Goal: Register for event/course

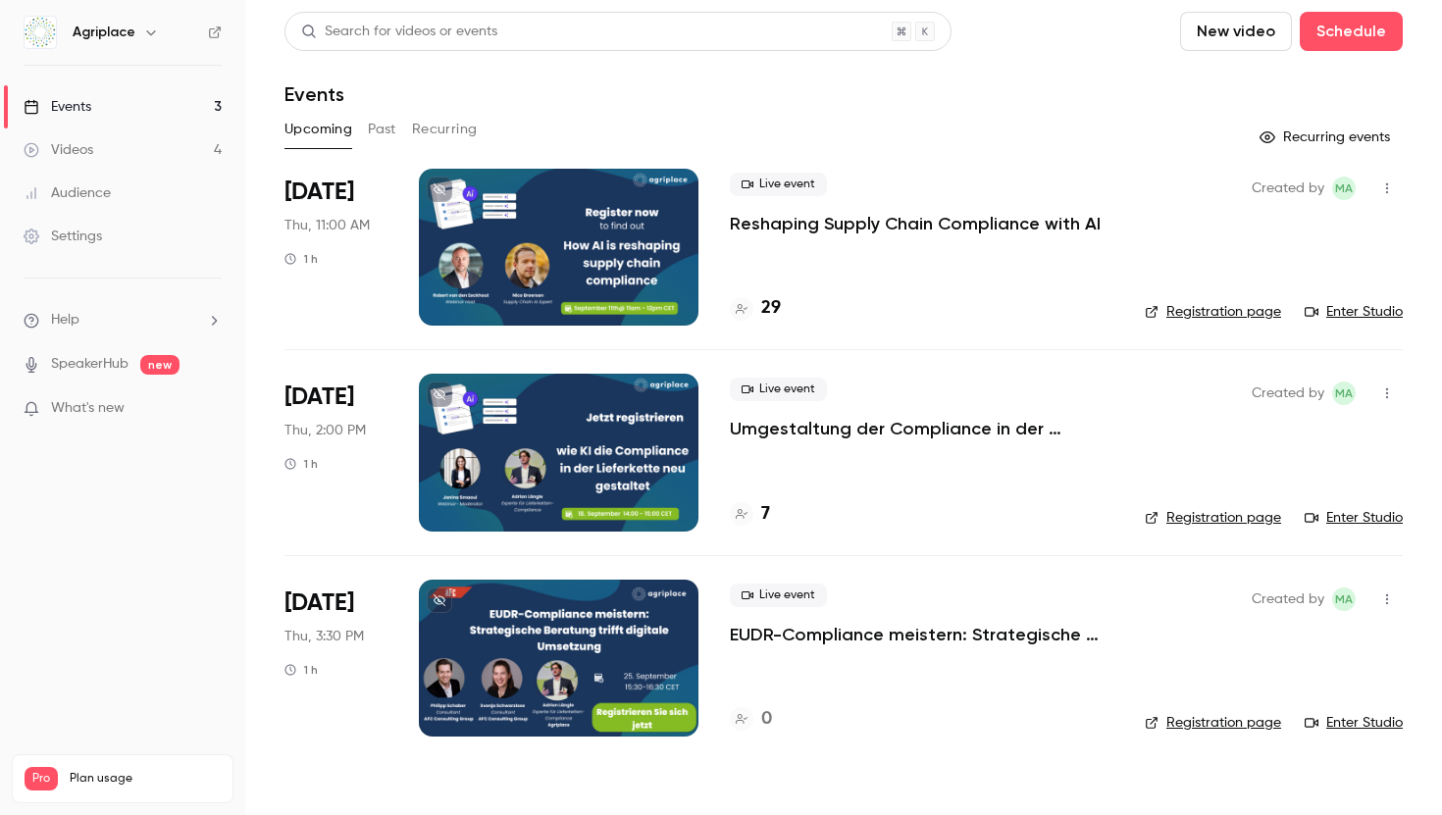
click at [1227, 47] on button "New video" at bounding box center [1236, 31] width 112 height 39
click at [1237, 90] on div "Record" at bounding box center [1307, 86] width 149 height 20
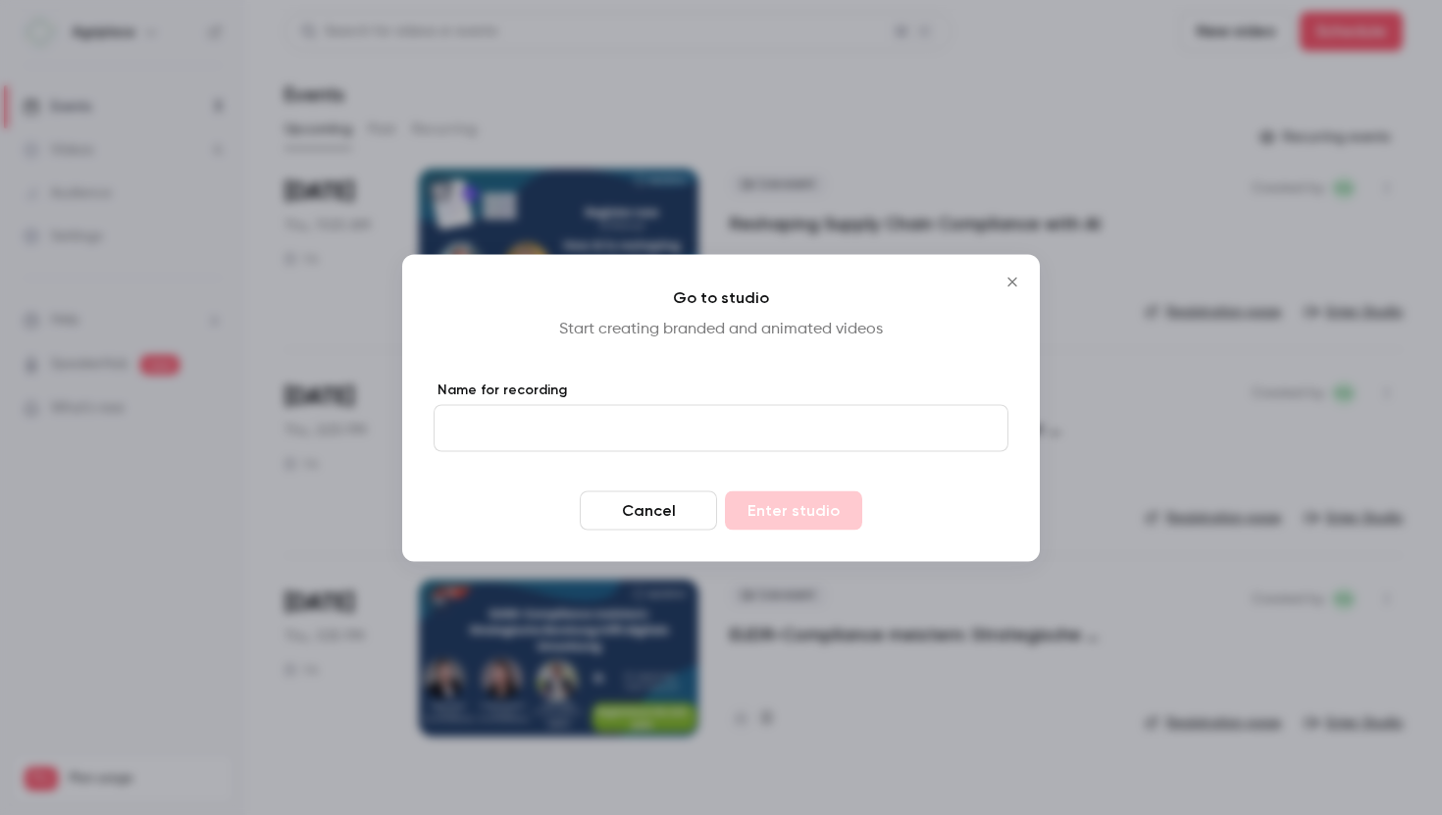
click at [1016, 287] on icon "Close" at bounding box center [1013, 282] width 24 height 16
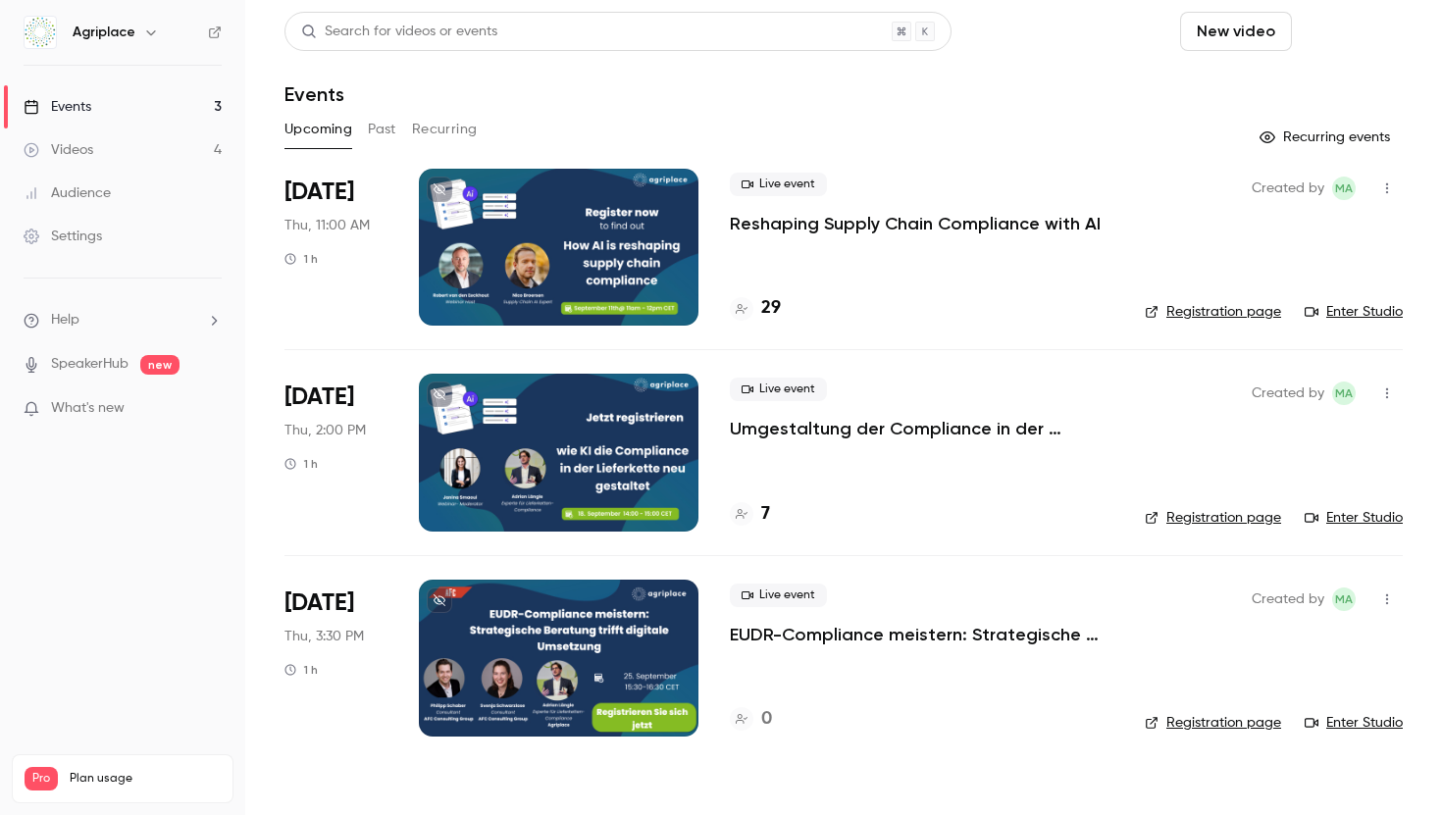
click at [1344, 25] on button "Schedule" at bounding box center [1351, 31] width 103 height 39
click at [1319, 89] on div "One time event" at bounding box center [1311, 86] width 149 height 20
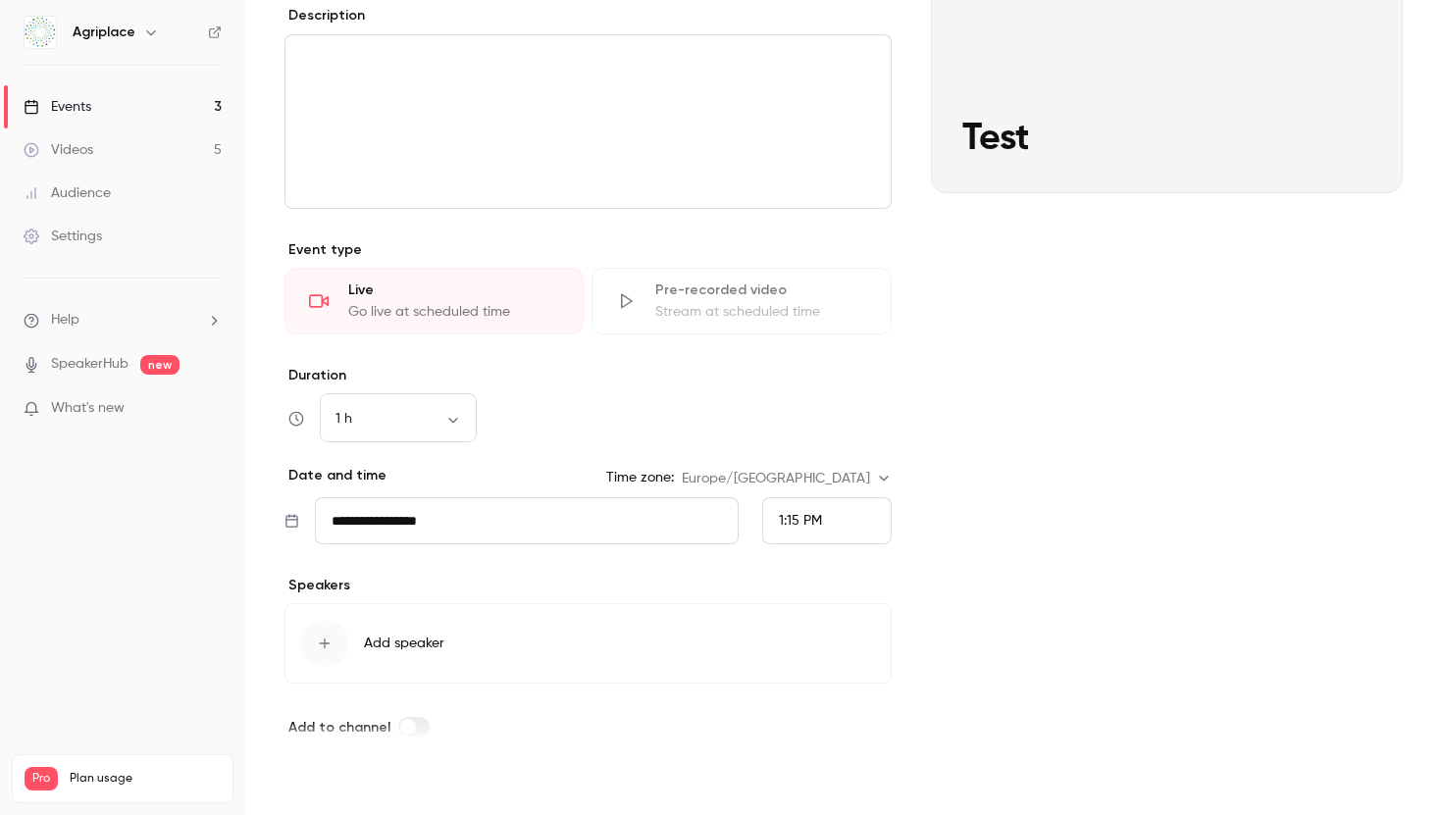
scroll to position [299, 0]
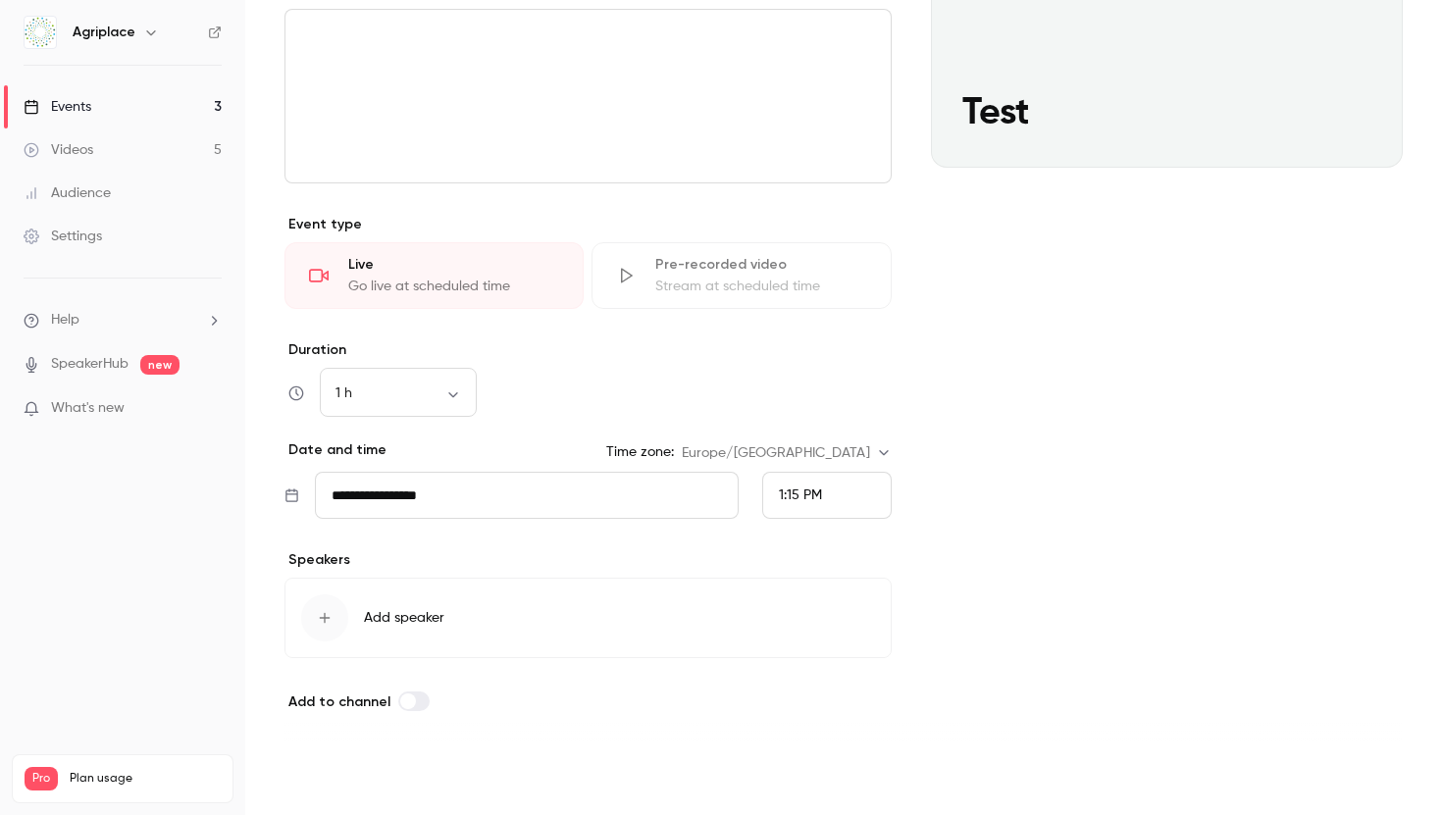
type input "****"
click at [308, 776] on button "Save" at bounding box center [319, 779] width 71 height 39
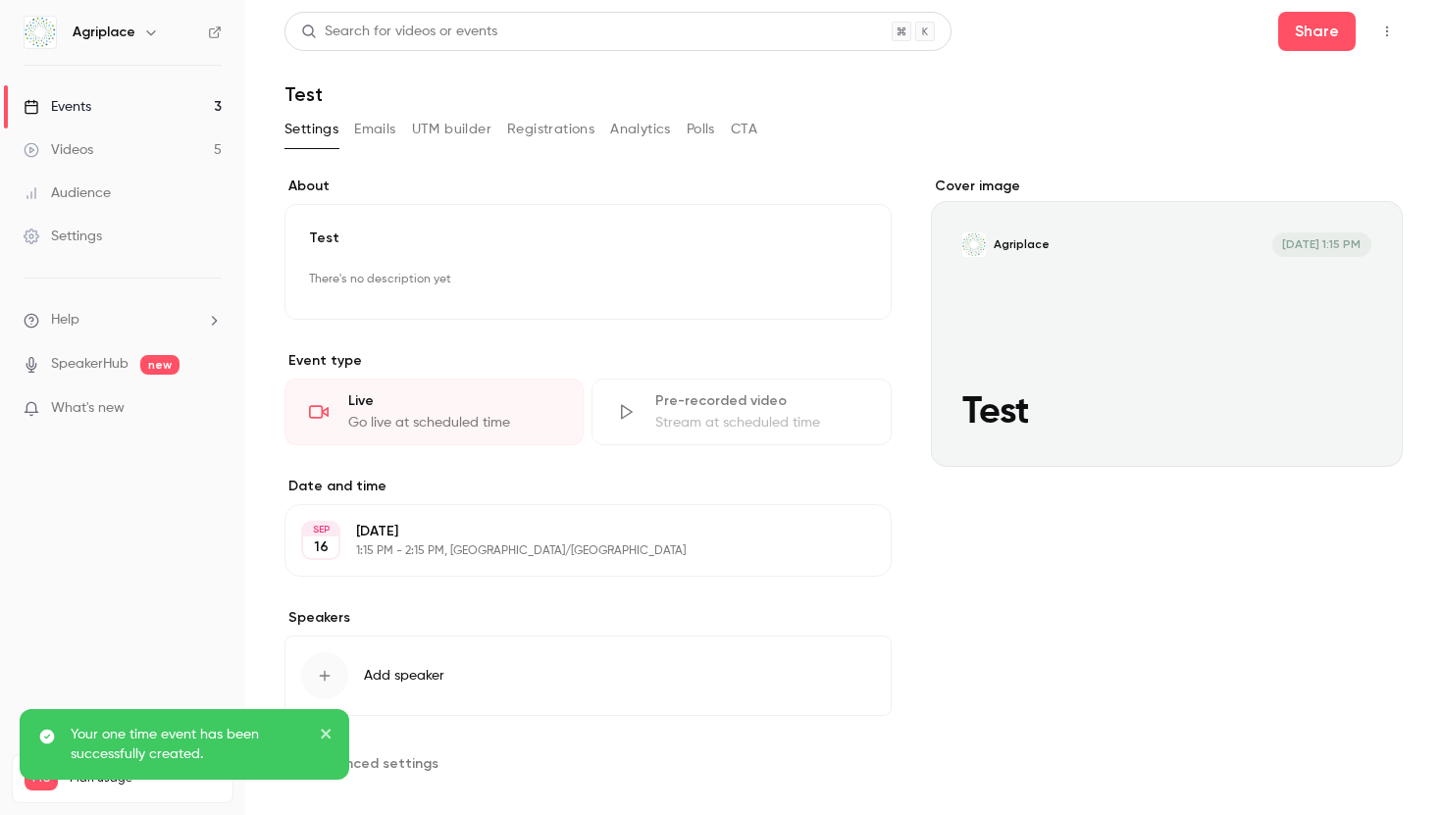
click at [535, 126] on button "Registrations" at bounding box center [550, 129] width 87 height 31
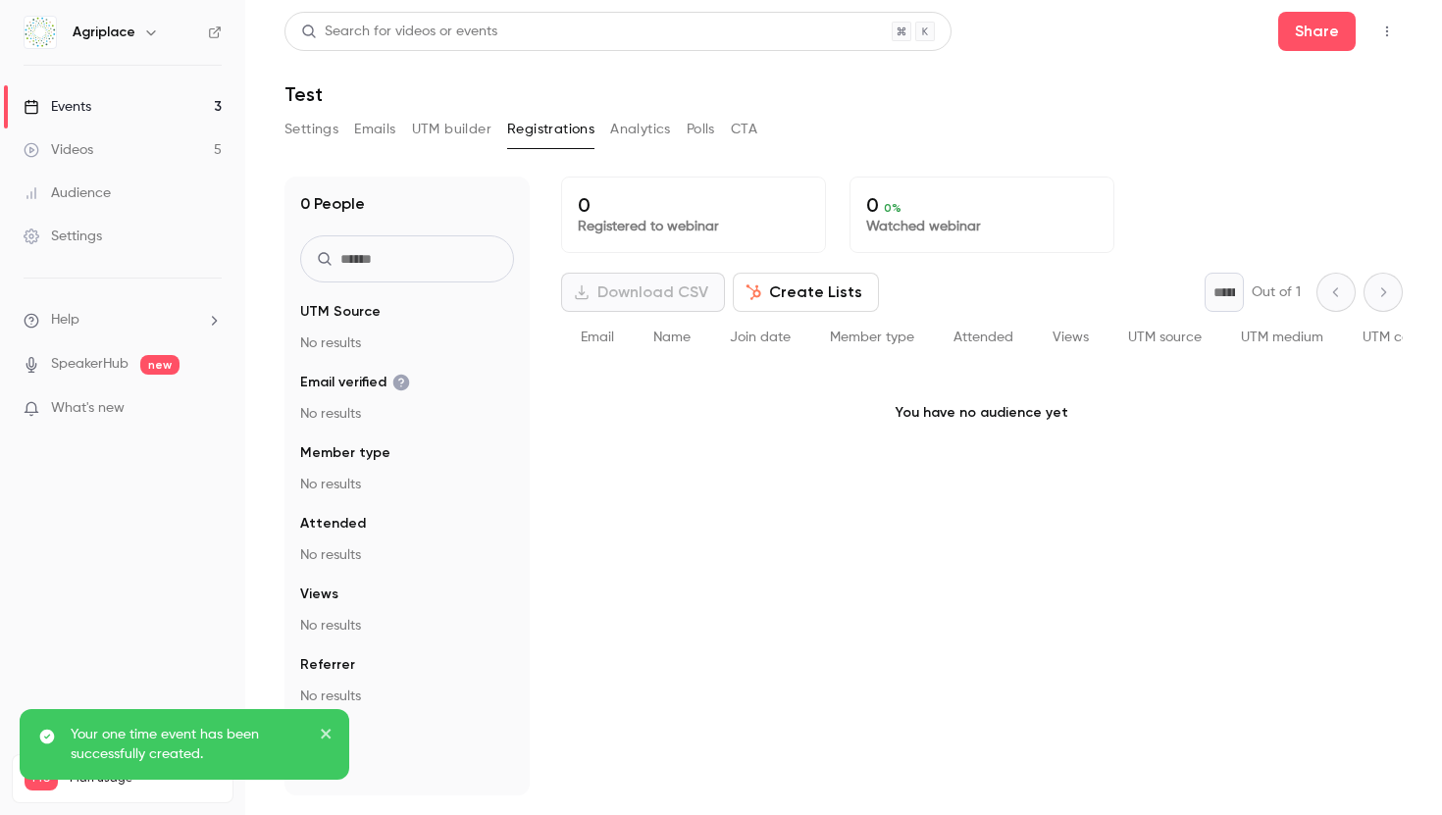
click at [325, 127] on button "Settings" at bounding box center [311, 129] width 54 height 31
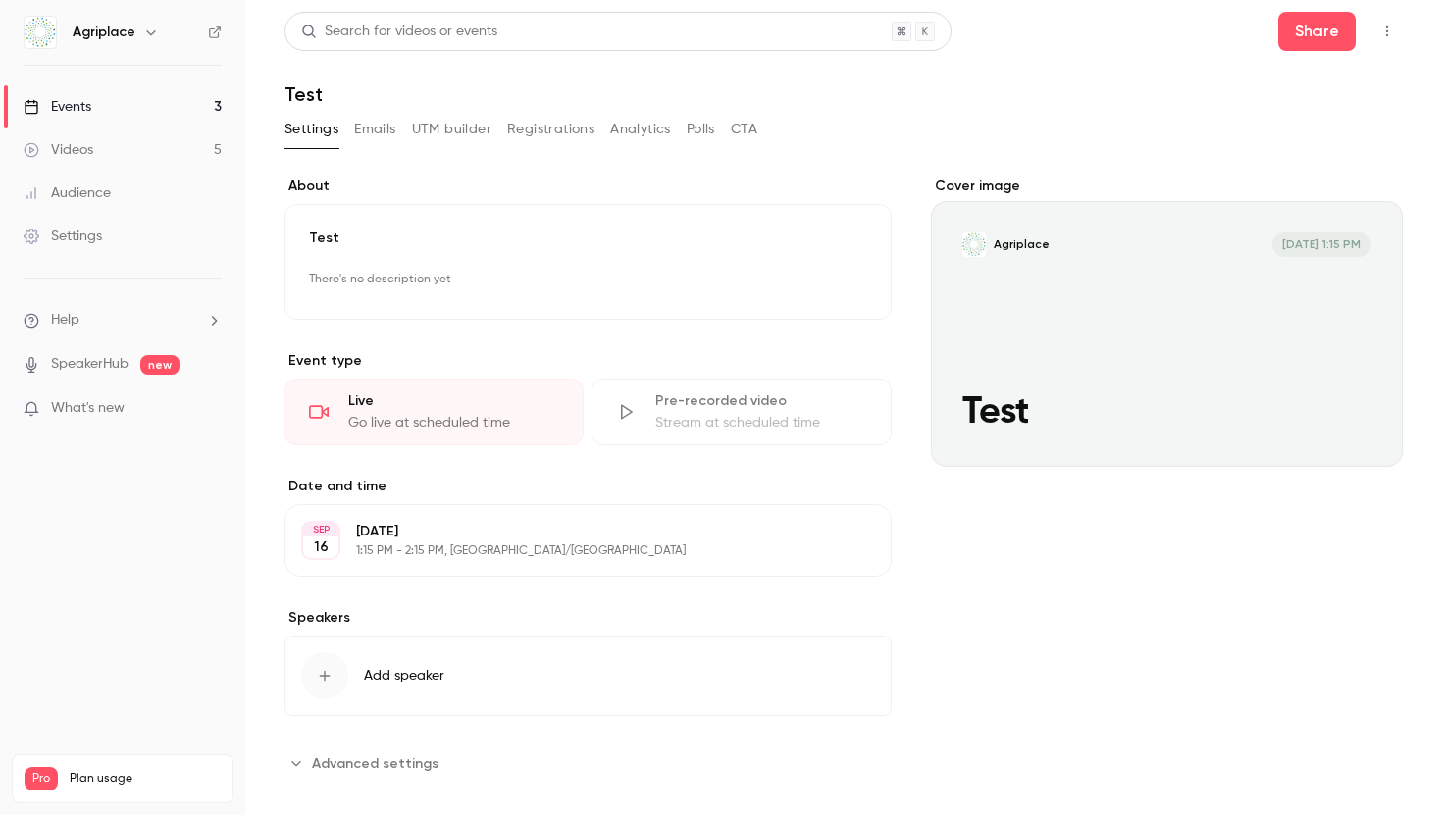
scroll to position [23, 0]
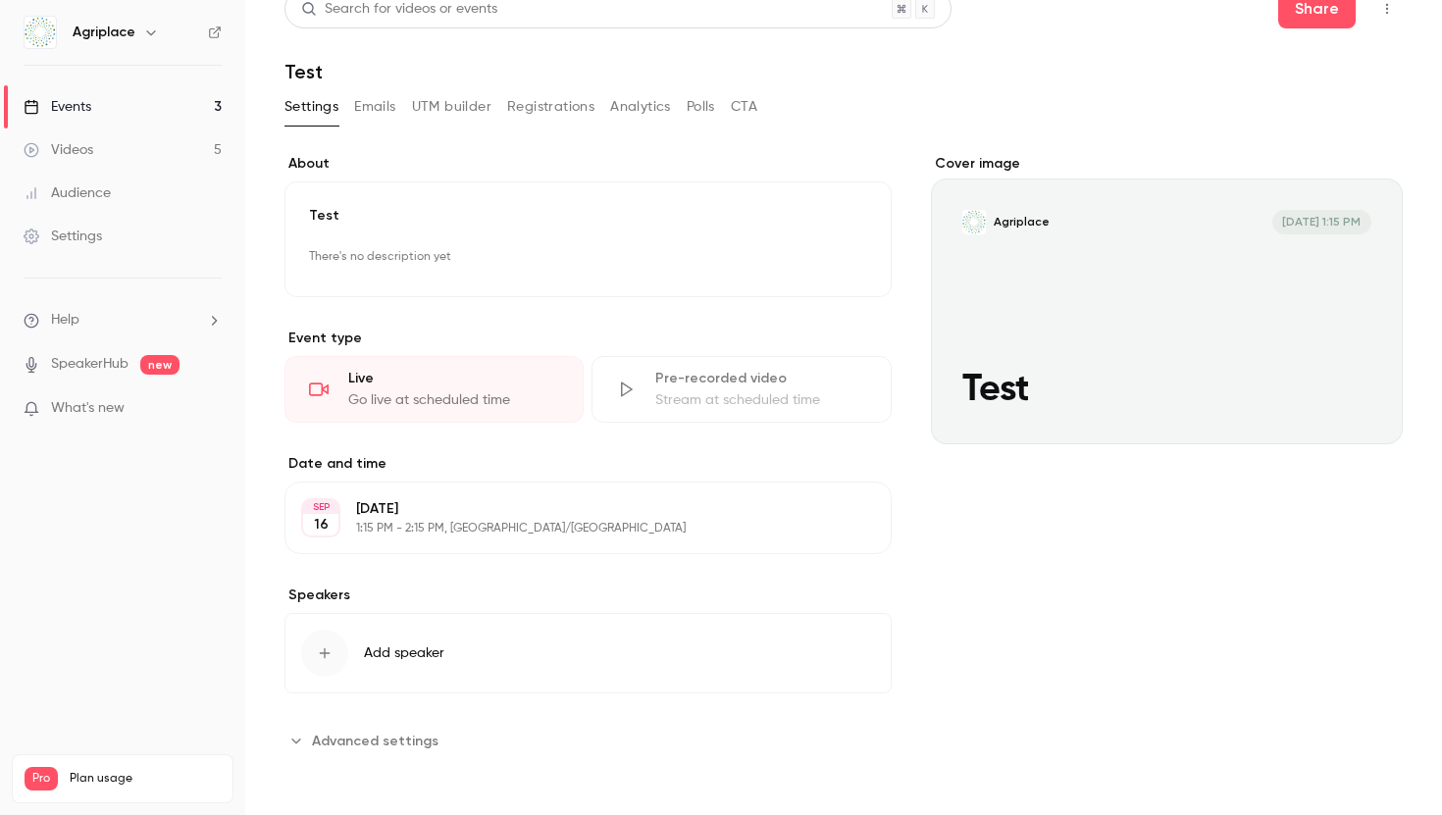
click at [312, 731] on span "Advanced settings" at bounding box center [375, 741] width 127 height 21
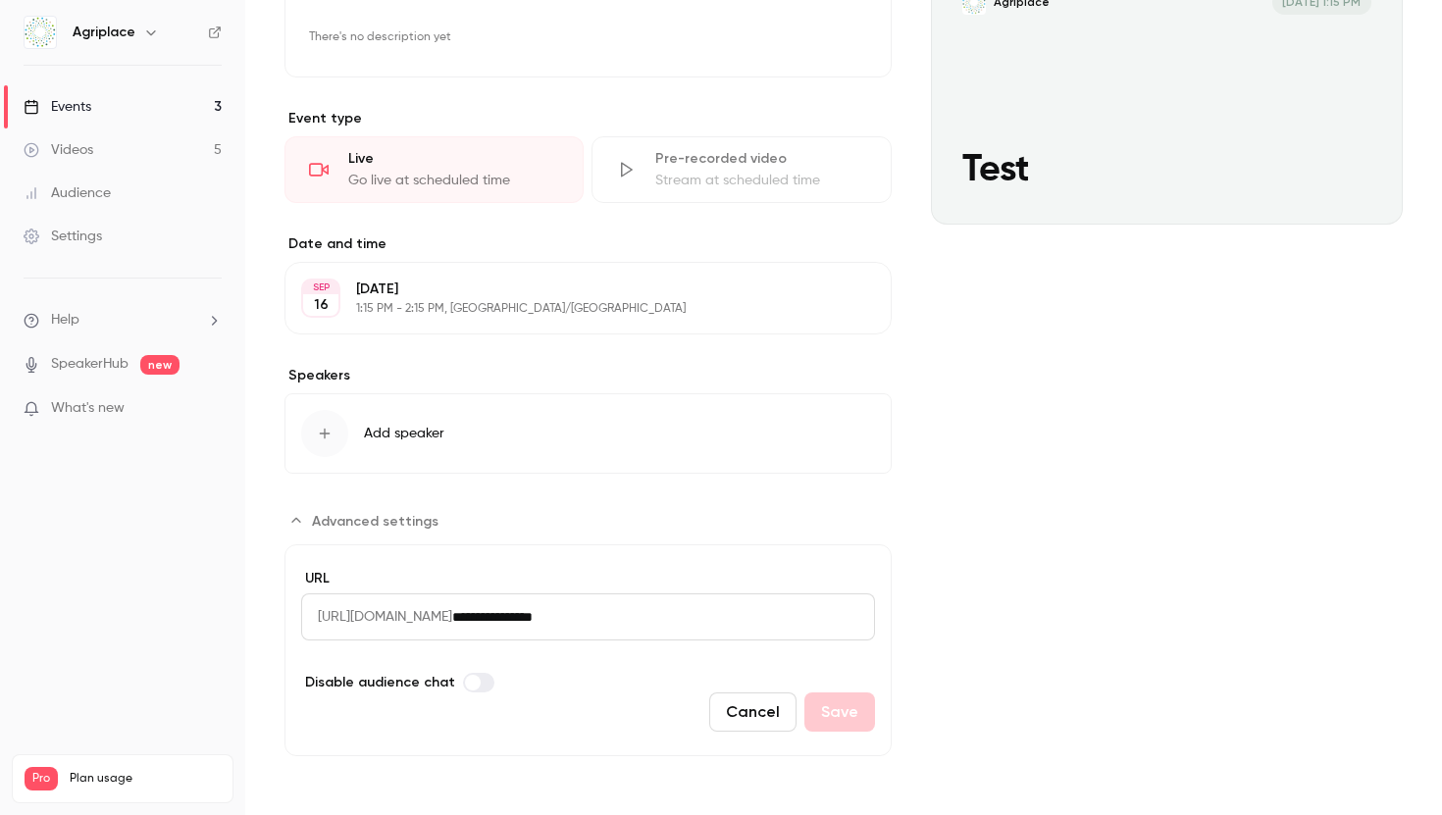
click at [428, 622] on span "[URL][DOMAIN_NAME]" at bounding box center [376, 617] width 151 height 47
copy span "getcontrast"
click at [659, 626] on input "**********" at bounding box center [663, 617] width 423 height 47
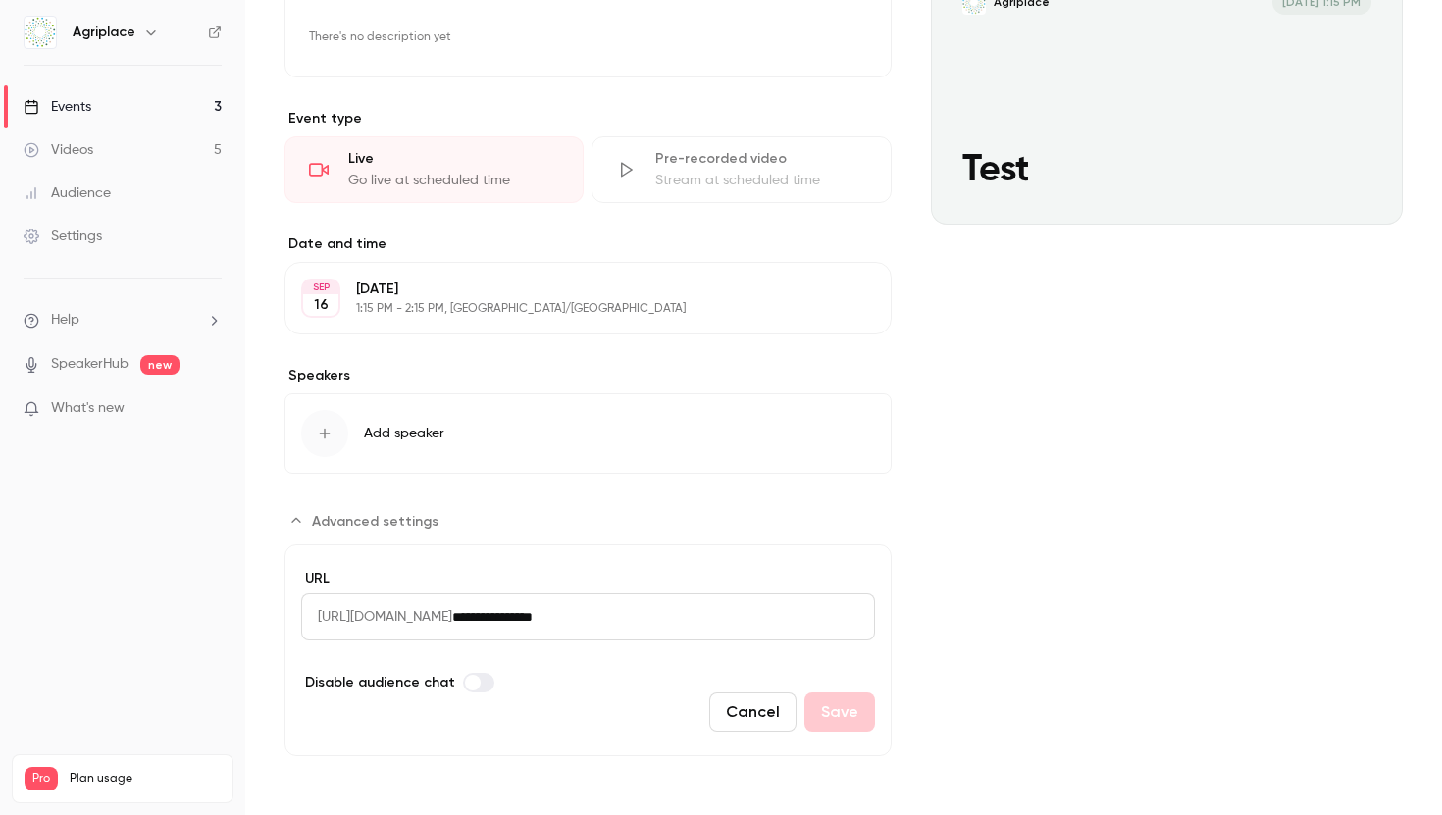
drag, startPoint x: 672, startPoint y: 624, endPoint x: 336, endPoint y: 613, distance: 336.7
click at [336, 613] on div "**********" at bounding box center [588, 617] width 574 height 47
click at [687, 622] on input "**********" at bounding box center [663, 617] width 423 height 47
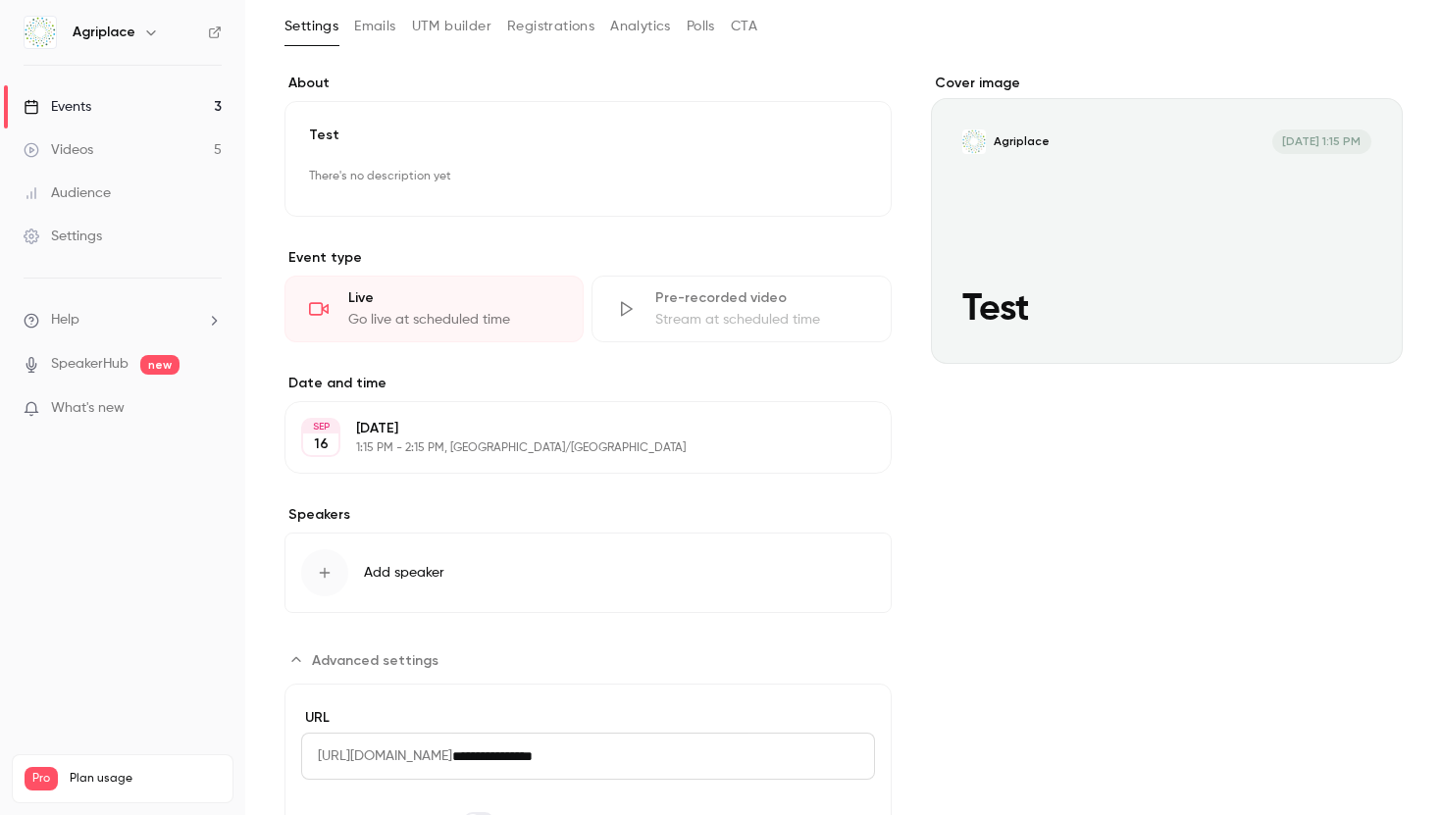
scroll to position [0, 0]
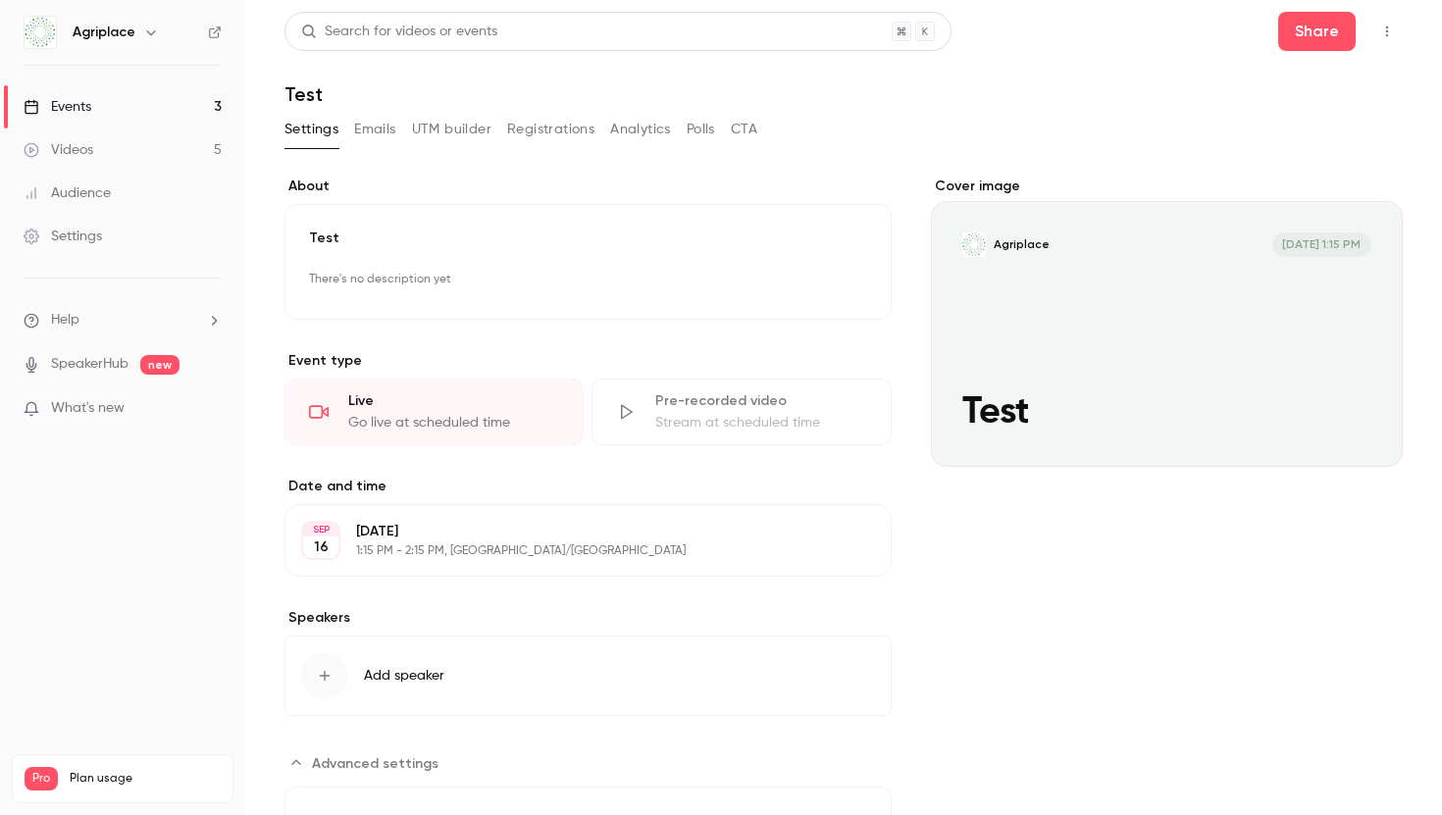
click at [155, 108] on link "Events 3" at bounding box center [122, 106] width 245 height 43
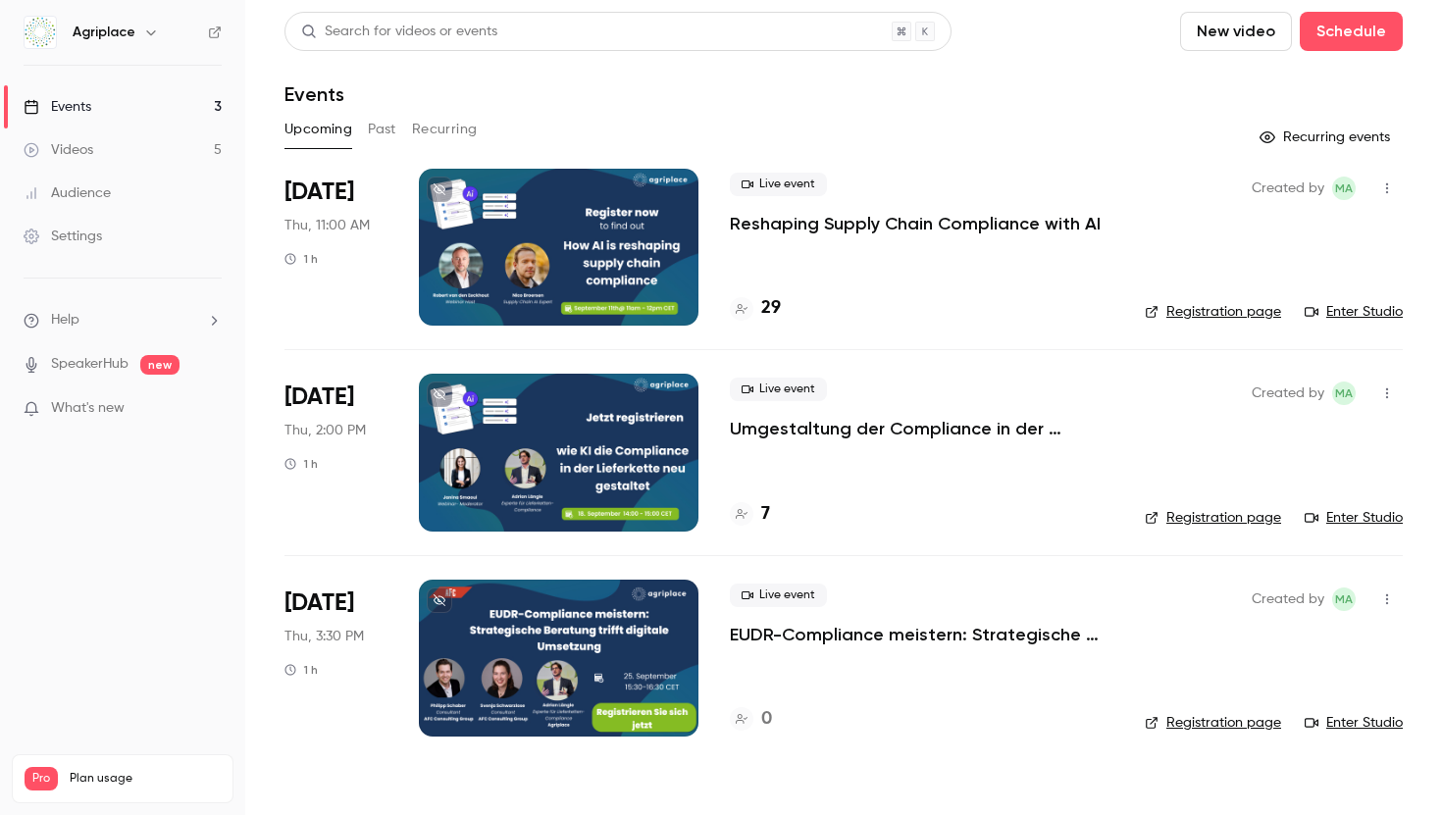
click at [159, 152] on link "Videos 5" at bounding box center [122, 150] width 245 height 43
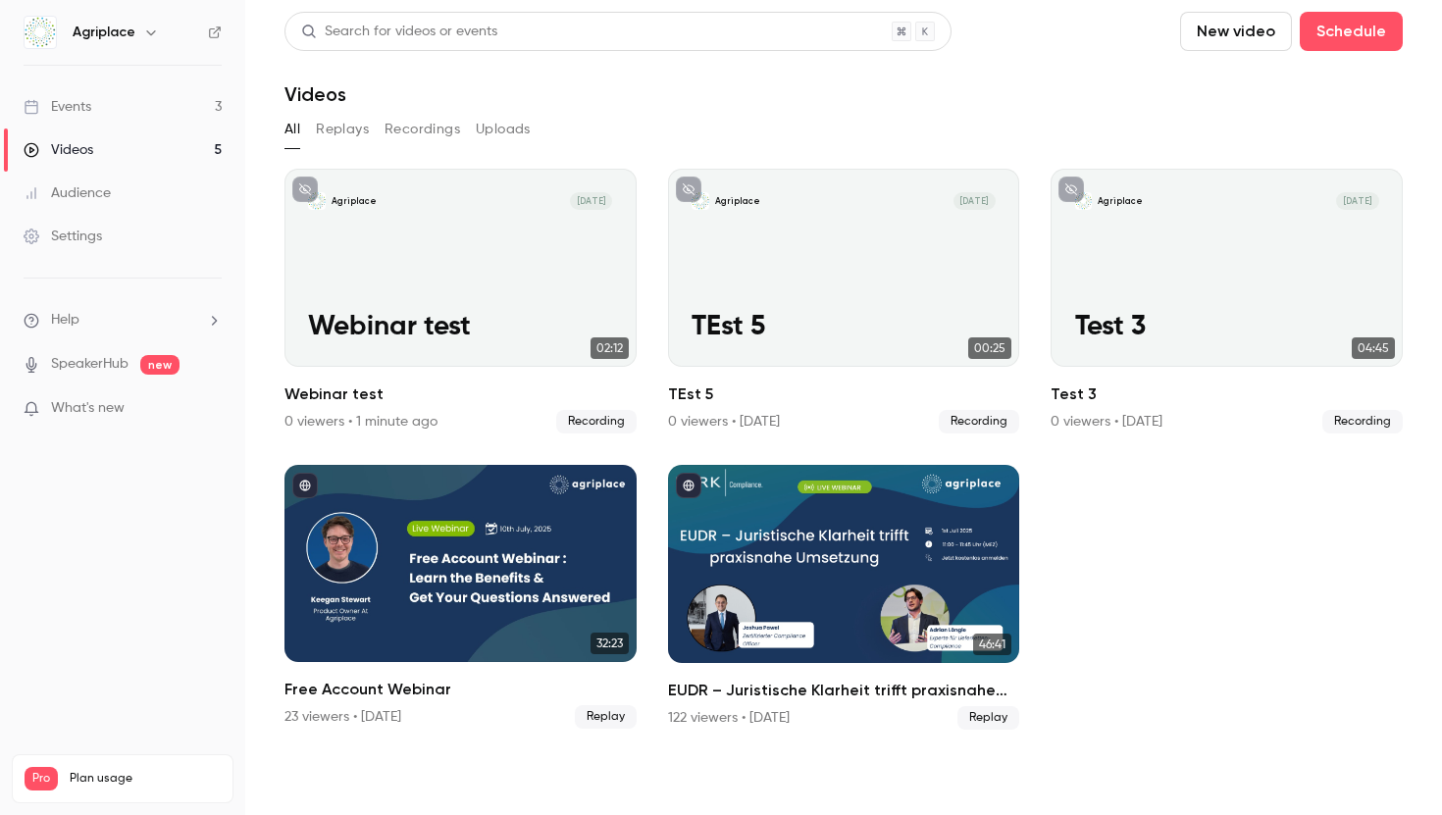
click at [155, 99] on link "Events 3" at bounding box center [122, 106] width 245 height 43
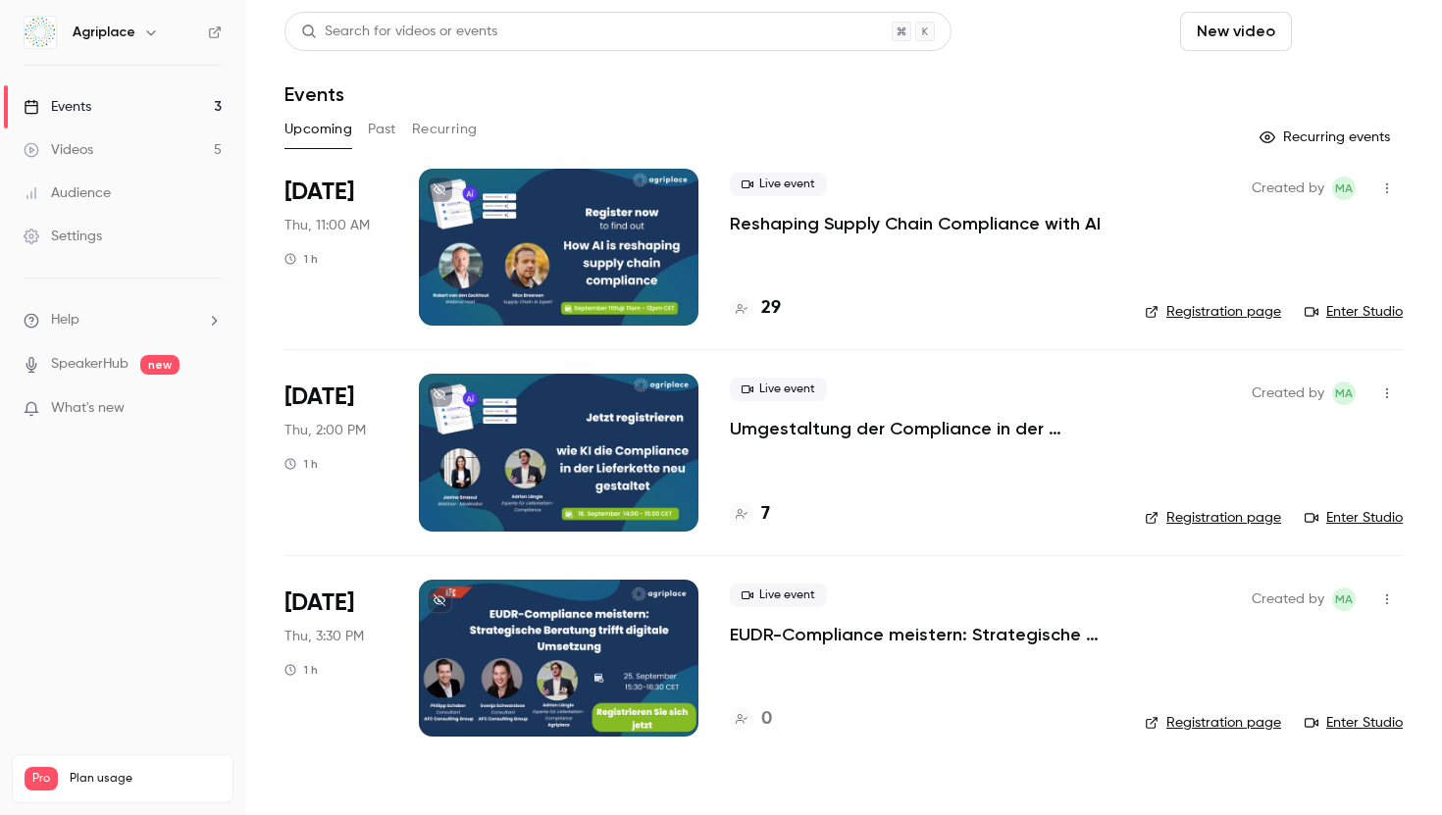
click at [1321, 41] on button "Schedule" at bounding box center [1351, 31] width 103 height 39
click at [1300, 78] on div "One time event" at bounding box center [1311, 86] width 149 height 20
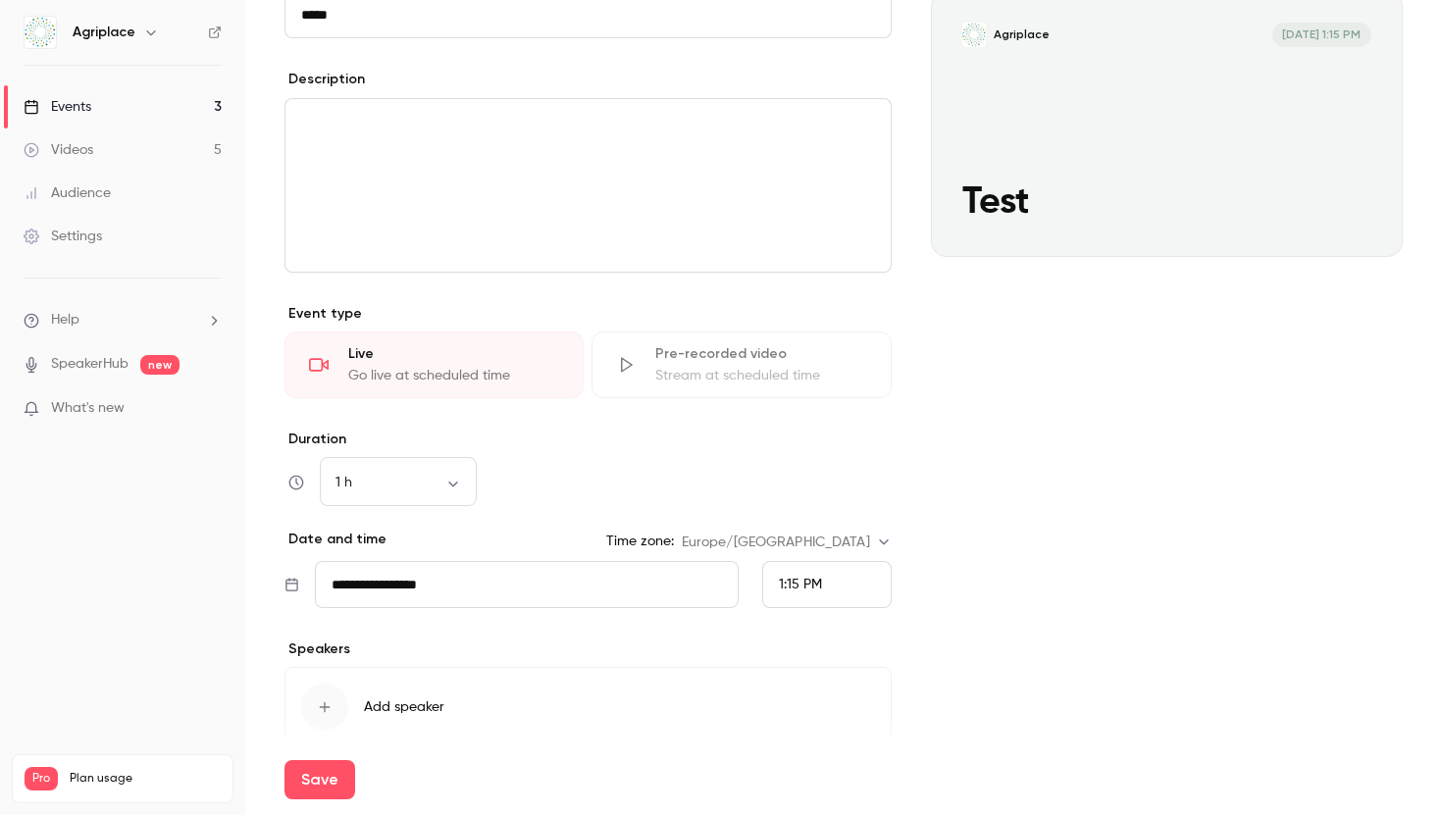
scroll to position [299, 0]
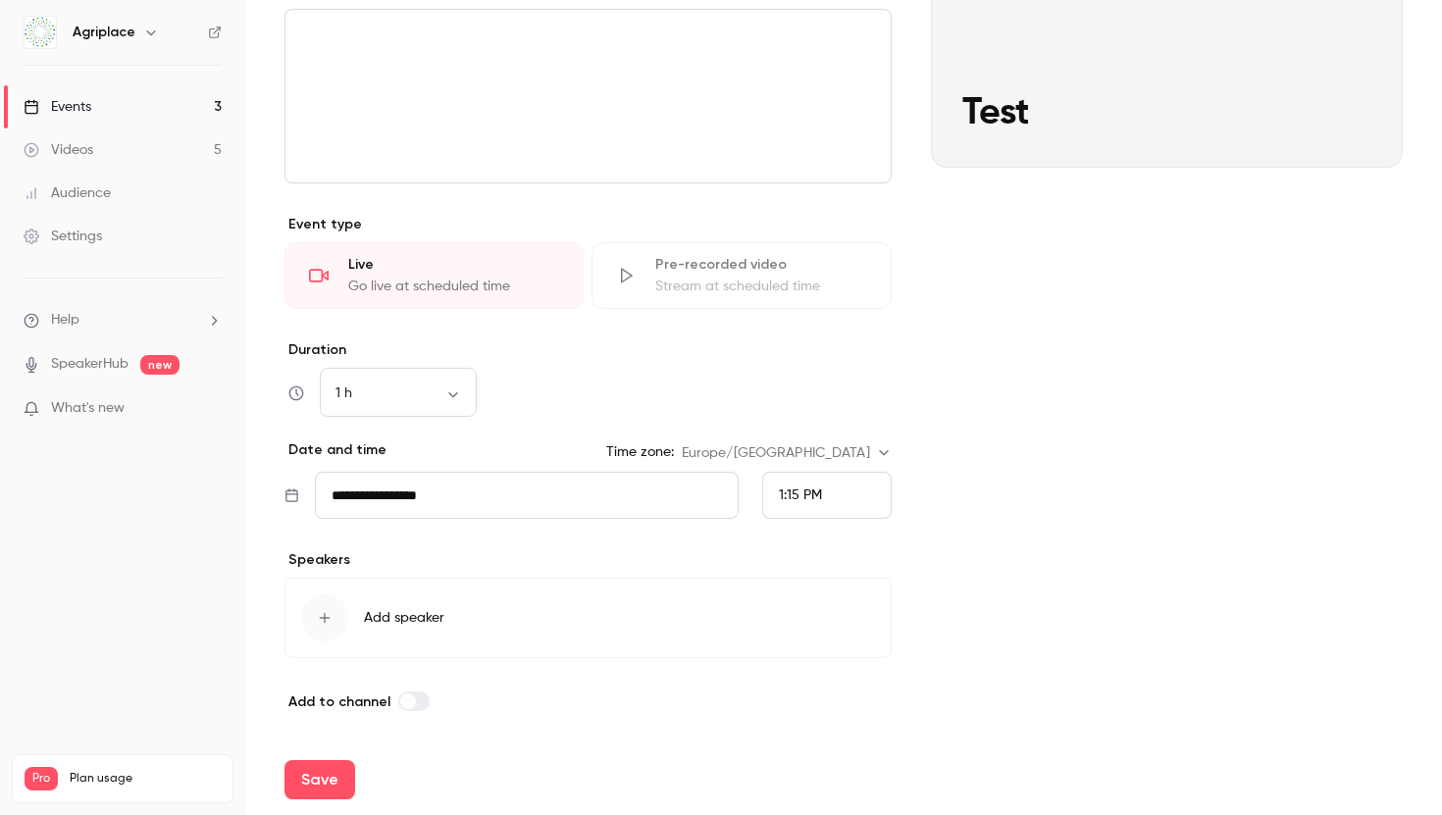
type input "****"
click at [823, 496] on div "1:15 PM" at bounding box center [826, 495] width 129 height 47
click at [796, 359] on li "2:15 PM" at bounding box center [827, 349] width 128 height 52
click at [326, 788] on button "Save" at bounding box center [319, 779] width 71 height 39
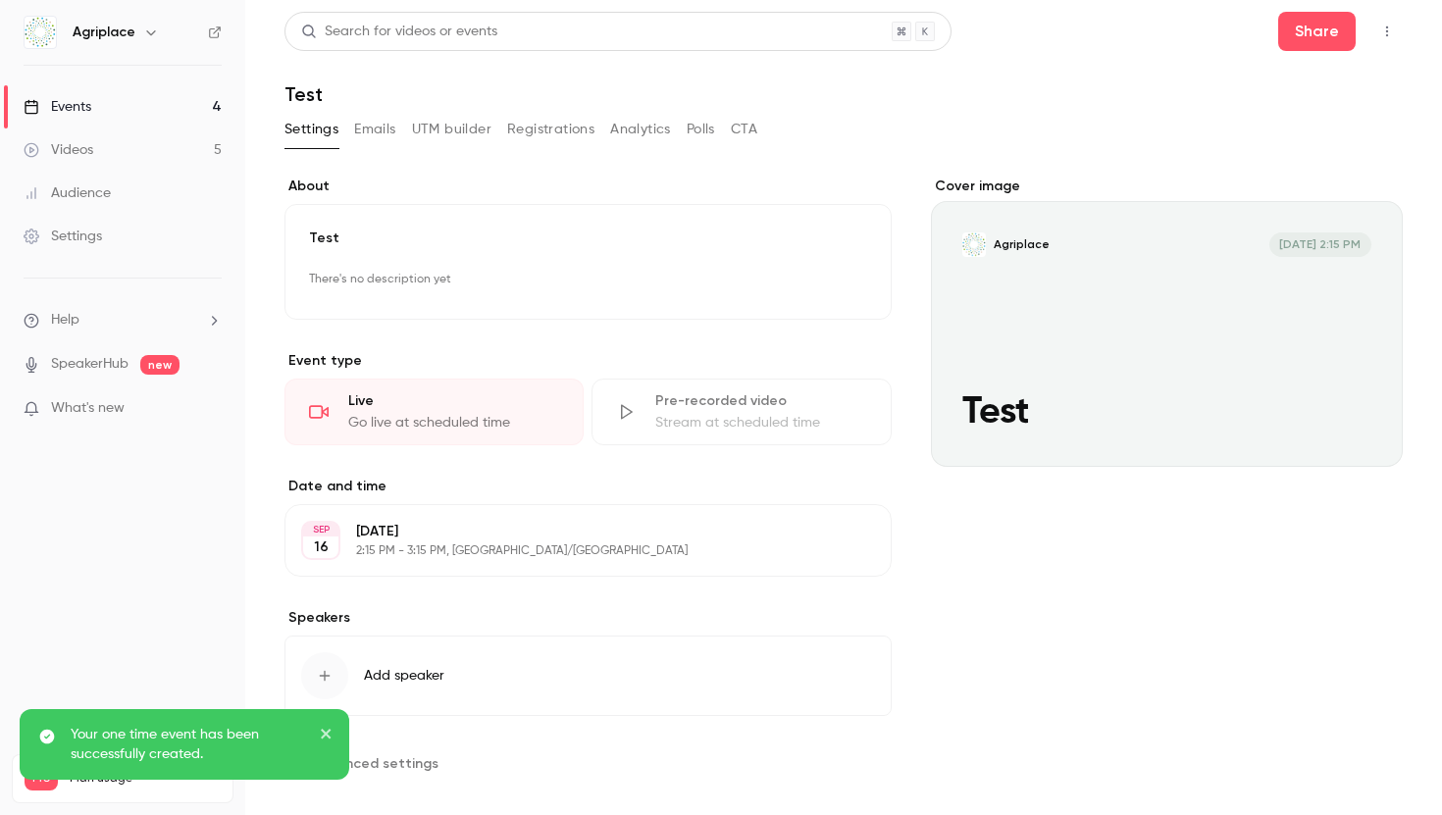
click at [386, 136] on button "Emails" at bounding box center [374, 129] width 41 height 31
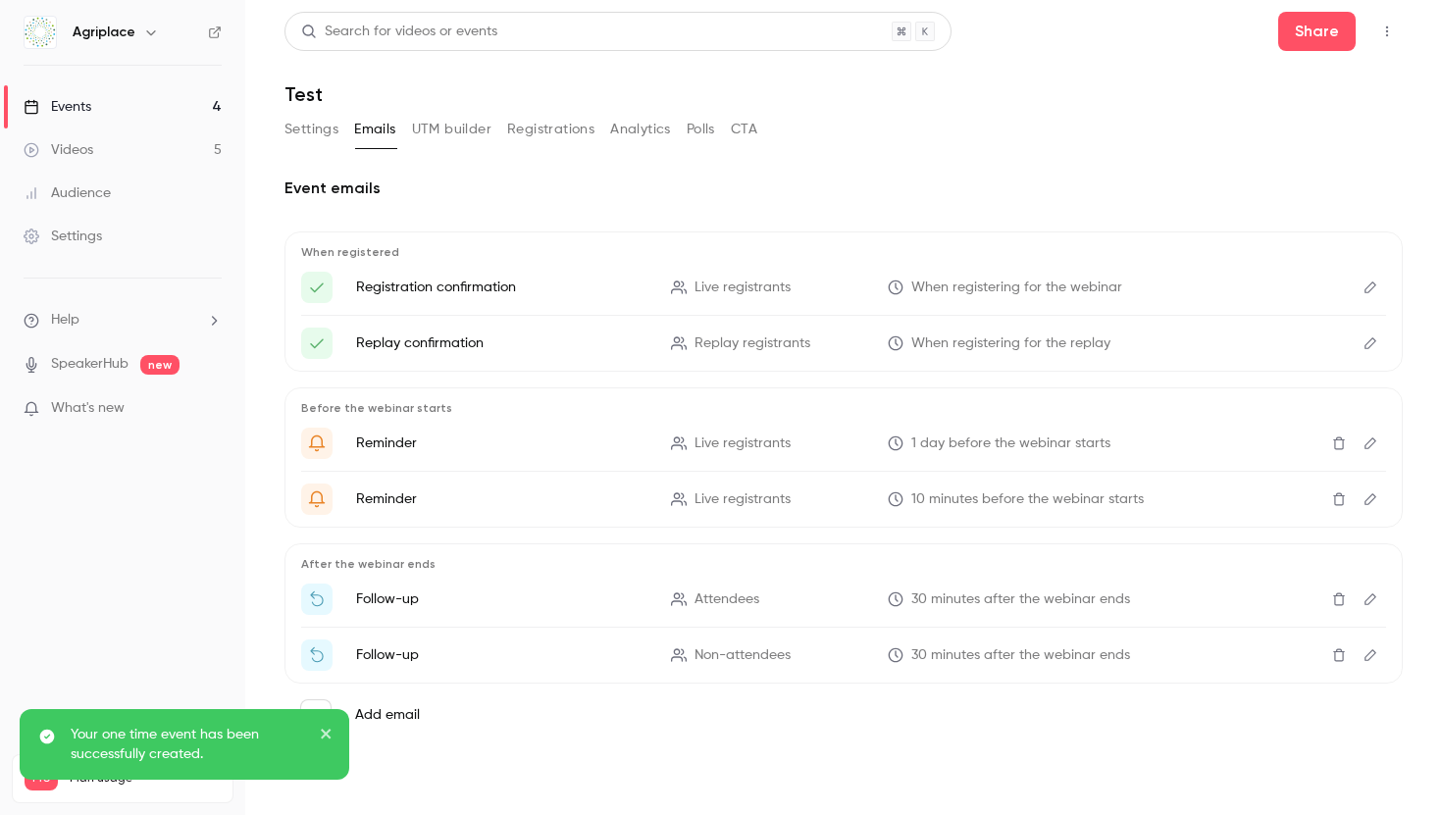
click at [443, 131] on button "UTM builder" at bounding box center [451, 129] width 79 height 31
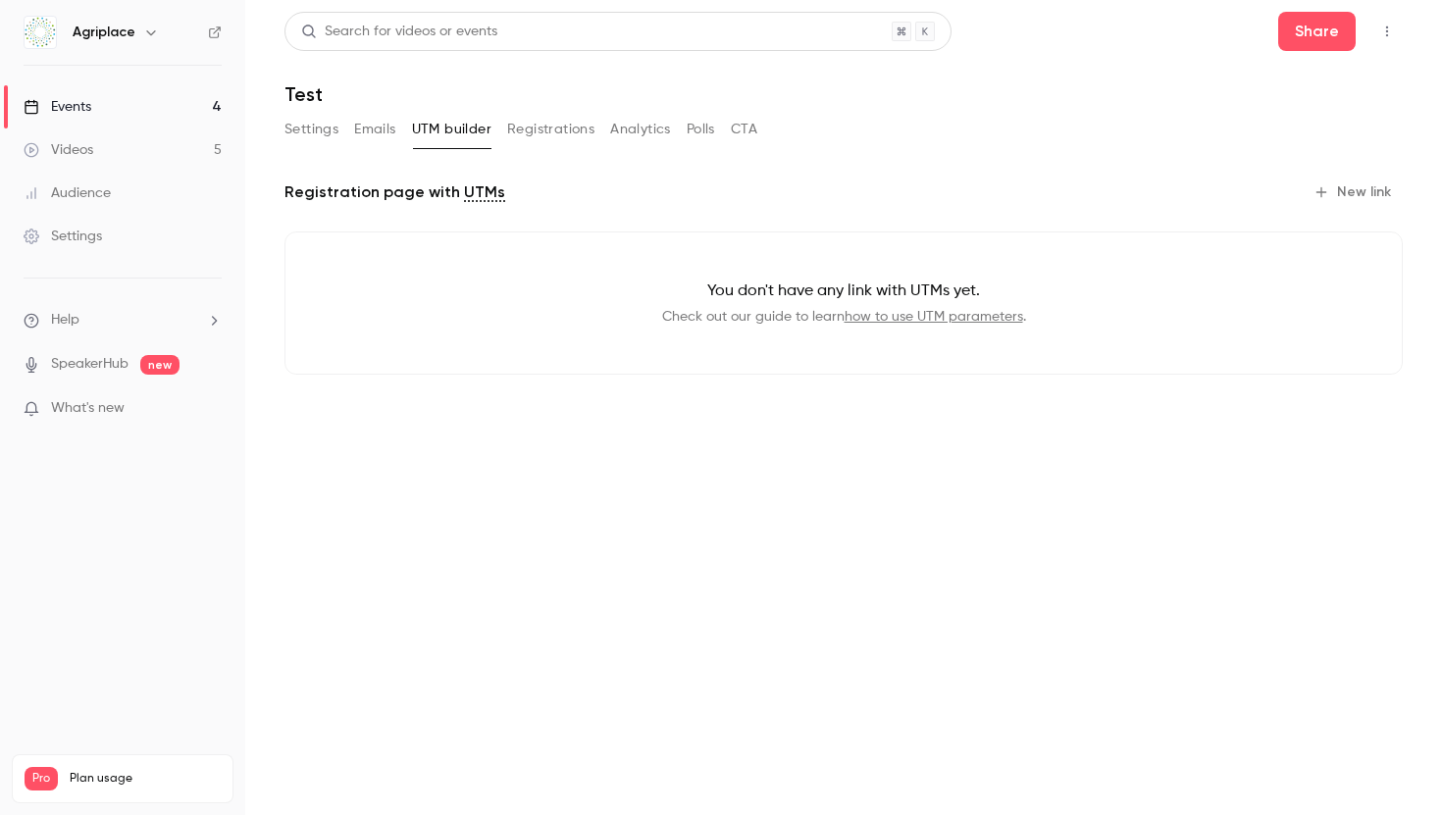
click at [543, 128] on button "Registrations" at bounding box center [550, 129] width 87 height 31
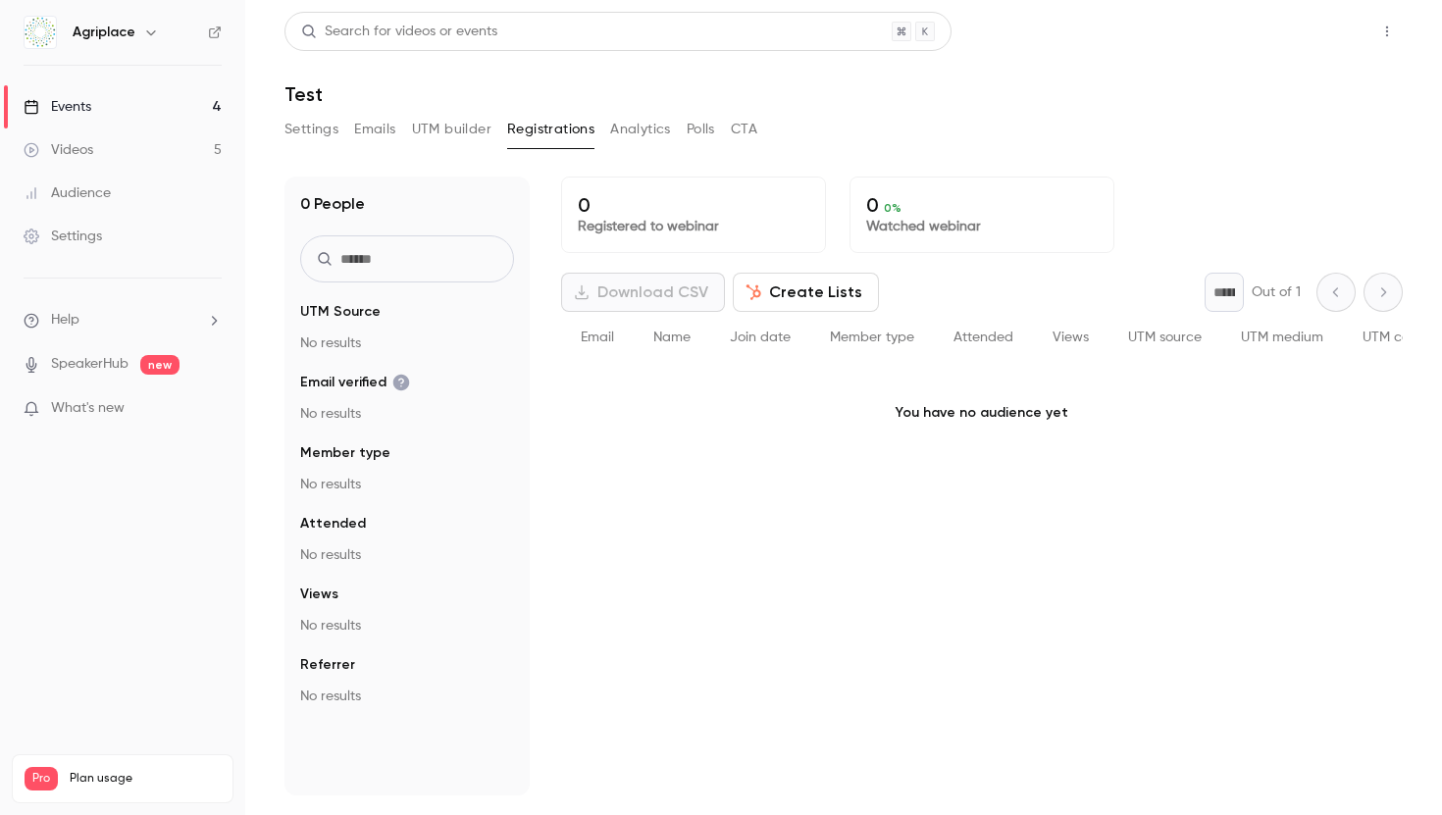
click at [1310, 37] on button "Share" at bounding box center [1317, 31] width 78 height 39
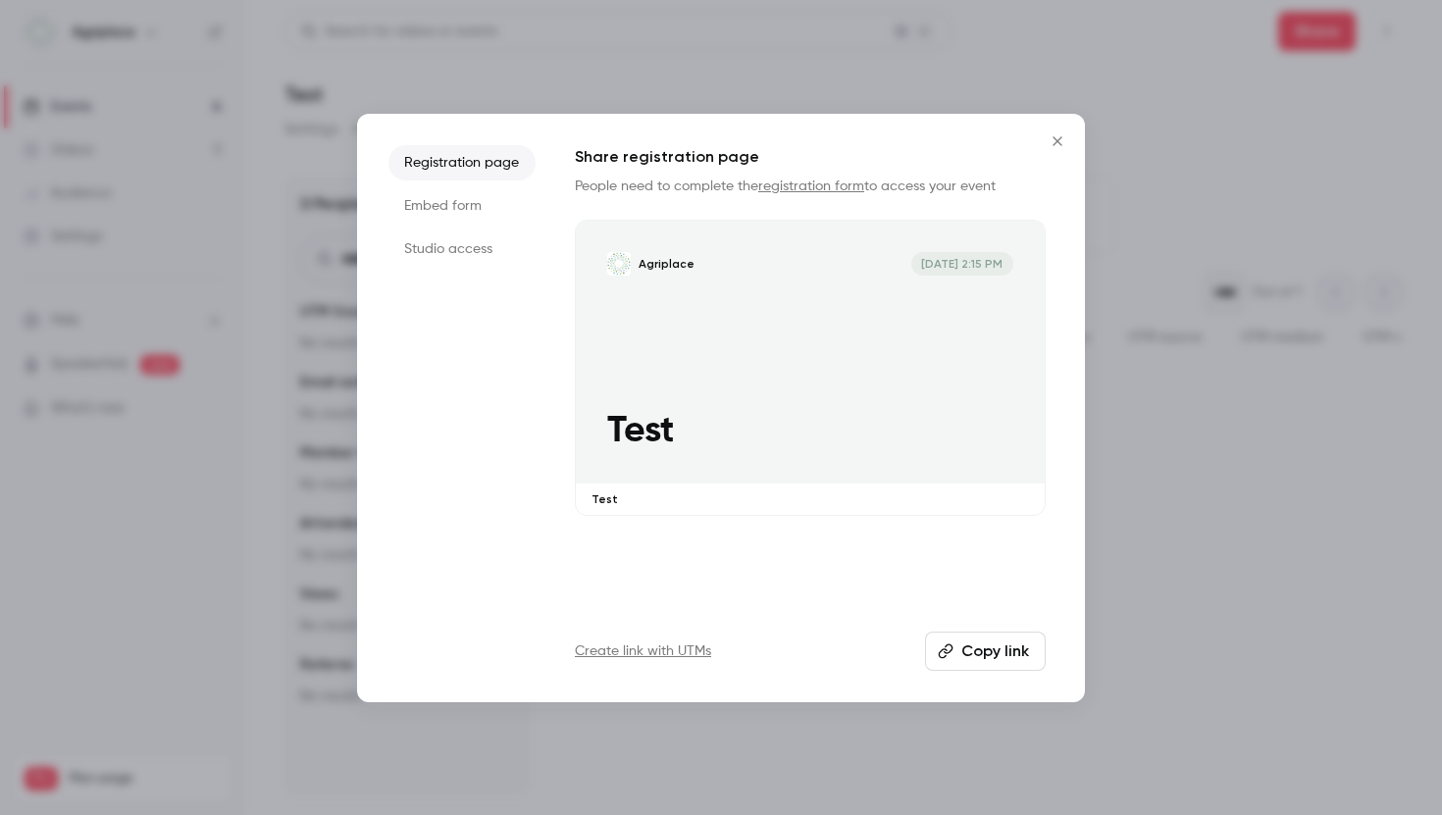
click at [978, 637] on button "Copy link" at bounding box center [985, 651] width 121 height 39
click at [1043, 144] on button "Close" at bounding box center [1057, 141] width 39 height 39
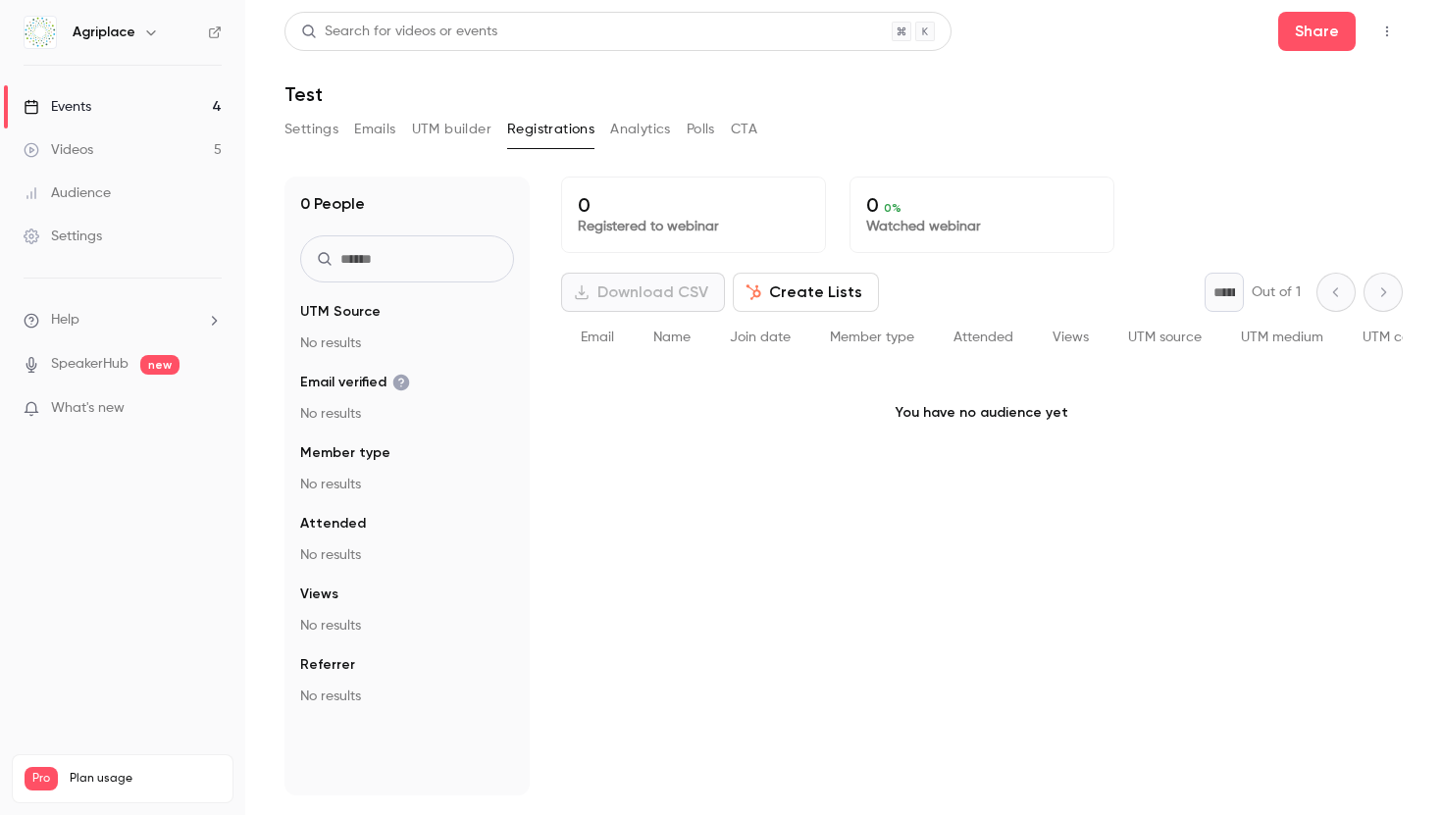
click at [162, 113] on link "Events 4" at bounding box center [122, 106] width 245 height 43
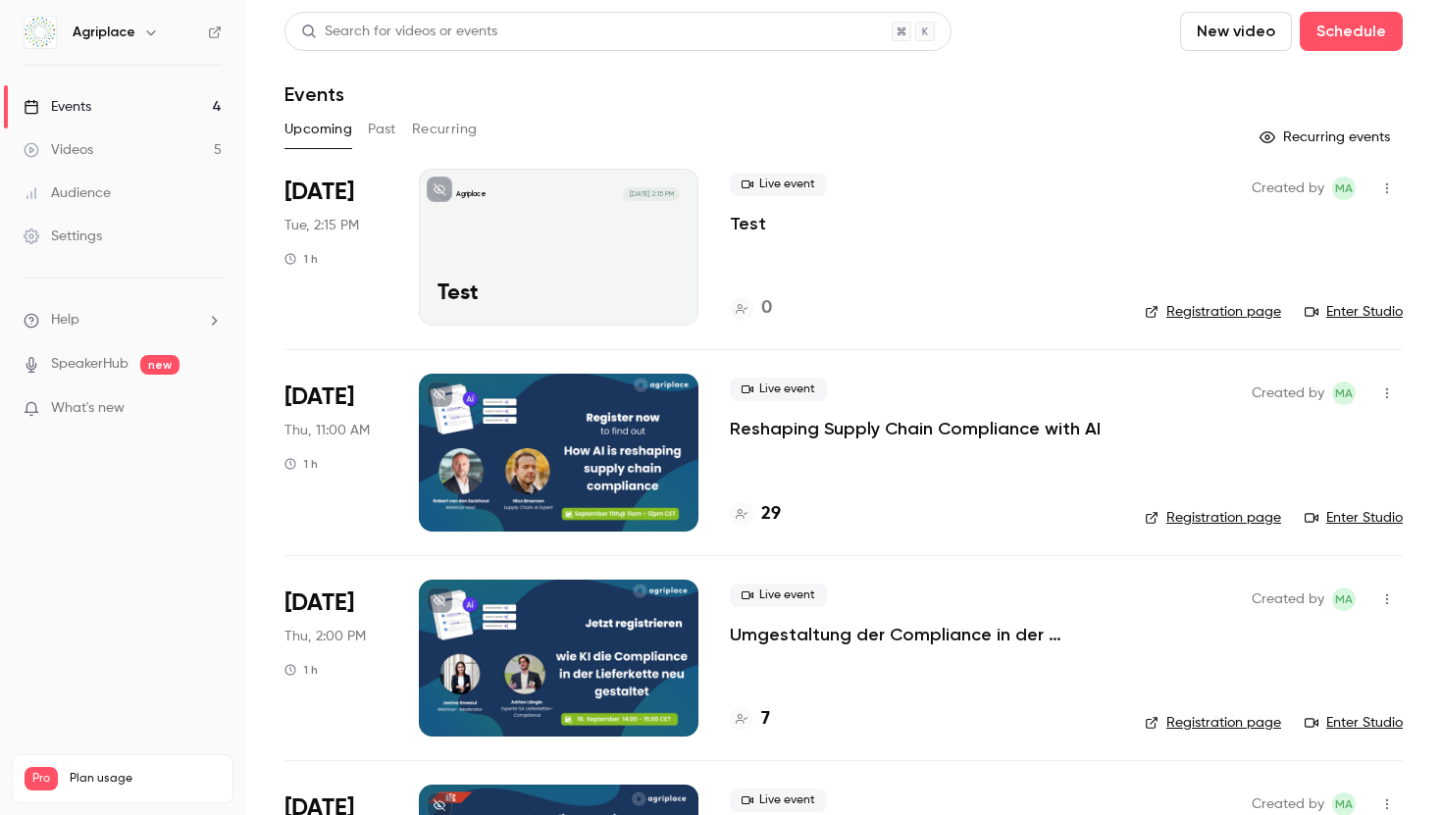
click at [1353, 312] on link "Enter Studio" at bounding box center [1354, 312] width 98 height 20
